Goal: Task Accomplishment & Management: Complete application form

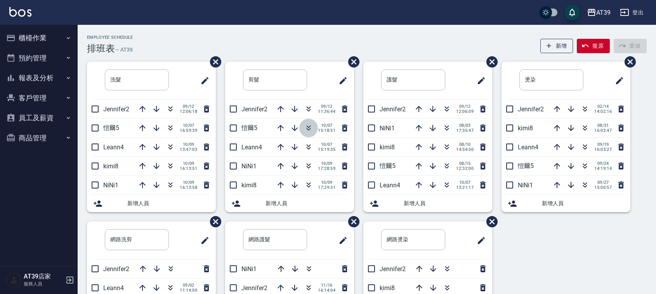
click at [311, 127] on icon "button" at bounding box center [308, 127] width 9 height 9
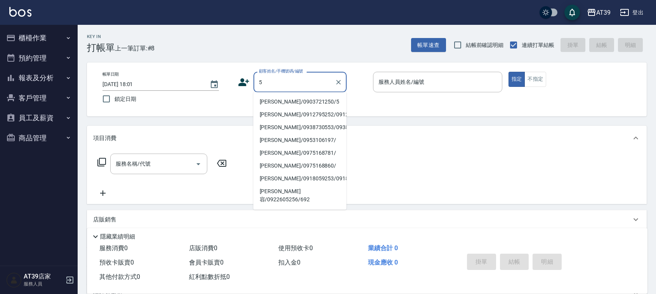
click at [326, 98] on li "[PERSON_NAME]/0903721250/5" at bounding box center [299, 101] width 93 height 13
type input "[PERSON_NAME]/0903721250/5"
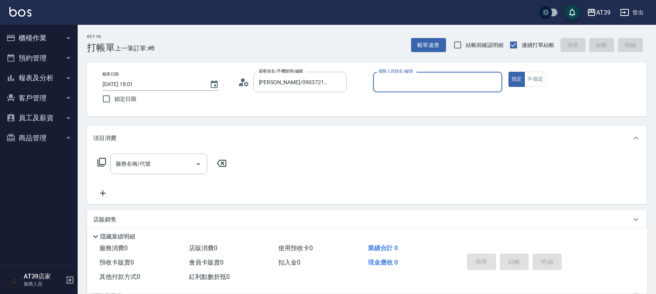
type input "愷爾-5"
click at [537, 73] on button "不指定" at bounding box center [535, 79] width 22 height 15
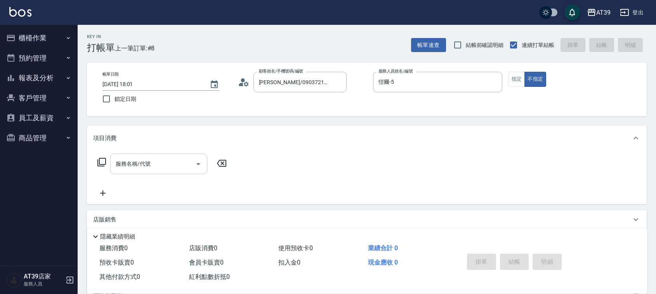
click at [133, 170] on input "服務名稱/代號" at bounding box center [153, 164] width 78 height 14
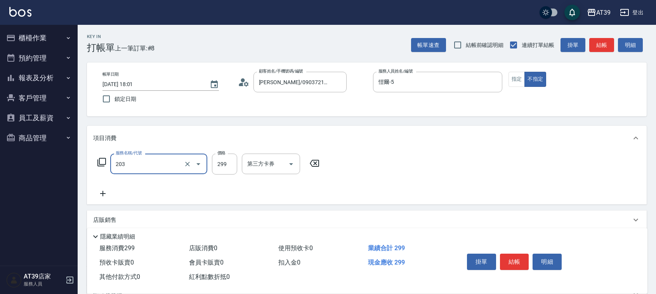
type input "B級洗+剪(203)"
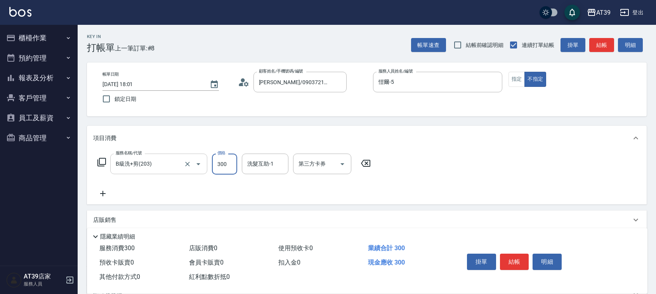
type input "300"
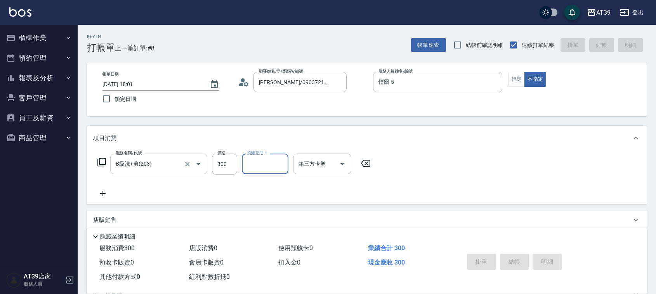
type input "[DATE] 19:28"
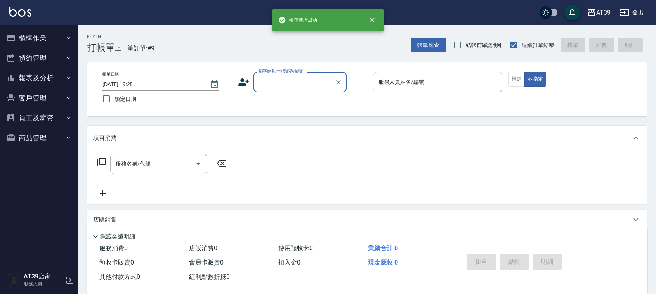
click at [45, 70] on button "報表及分析" at bounding box center [38, 78] width 71 height 20
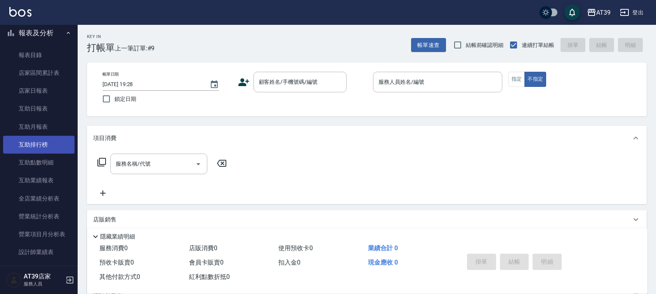
scroll to position [97, 0]
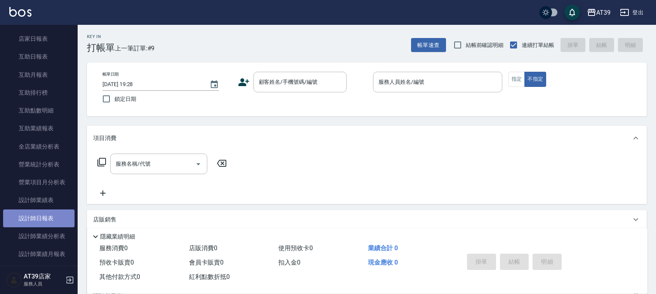
click at [64, 225] on link "設計師日報表" at bounding box center [38, 218] width 71 height 18
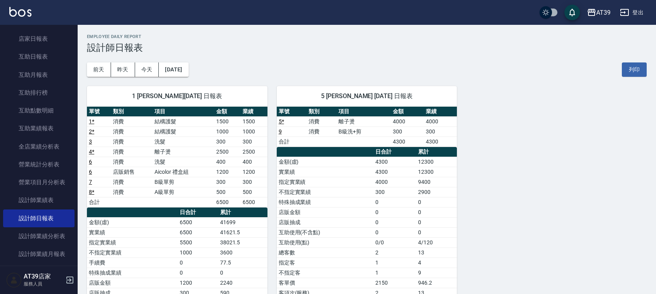
click at [28, 12] on img at bounding box center [20, 12] width 22 height 10
